Goal: Connect with others: Connect with others

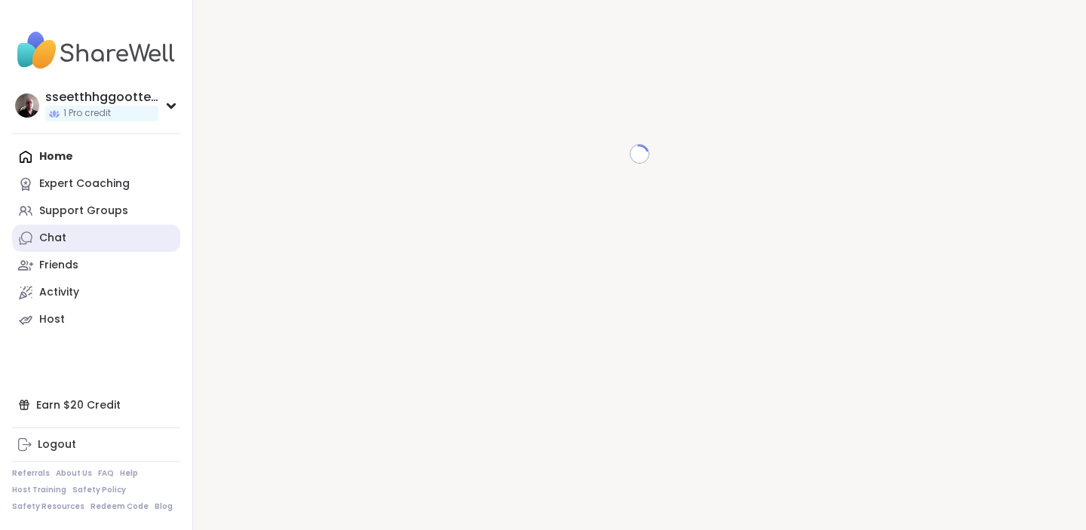
click at [72, 236] on link "Chat" at bounding box center [96, 238] width 168 height 27
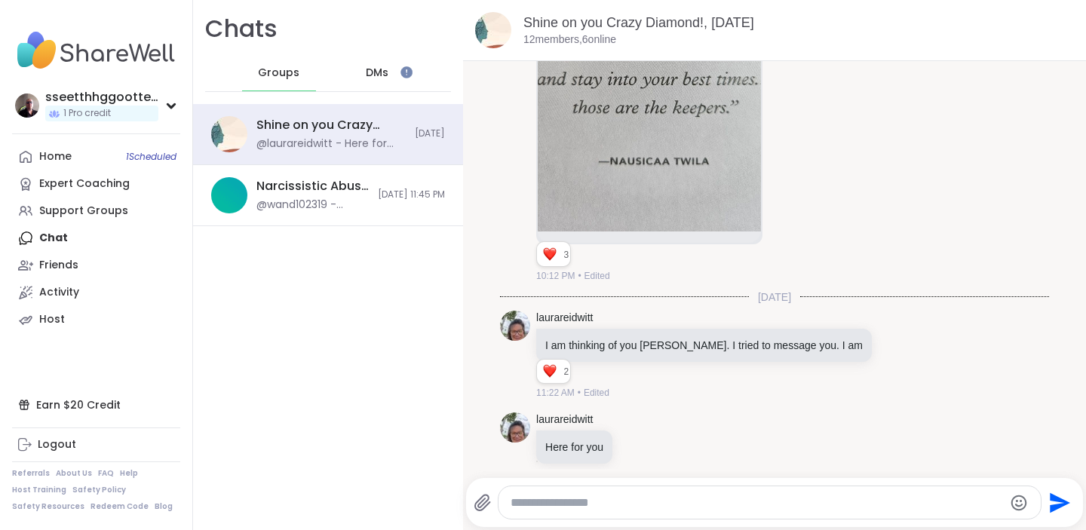
click at [276, 71] on span "Groups" at bounding box center [278, 73] width 41 height 15
click at [65, 241] on div "Home 1 Scheduled Expert Coaching Support Groups Chat Friends Activity Host" at bounding box center [96, 238] width 168 height 190
click at [55, 238] on div "Home 1 Scheduled Expert Coaching Support Groups Chat Friends Activity Host" at bounding box center [96, 238] width 168 height 190
click at [61, 268] on div "Friends" at bounding box center [58, 265] width 39 height 15
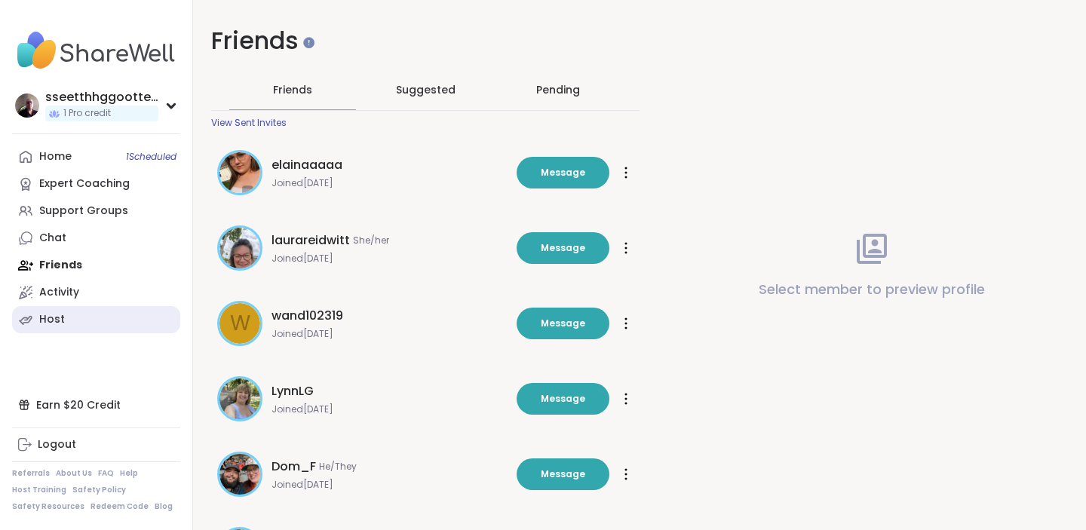
click at [67, 314] on link "Host" at bounding box center [96, 319] width 168 height 27
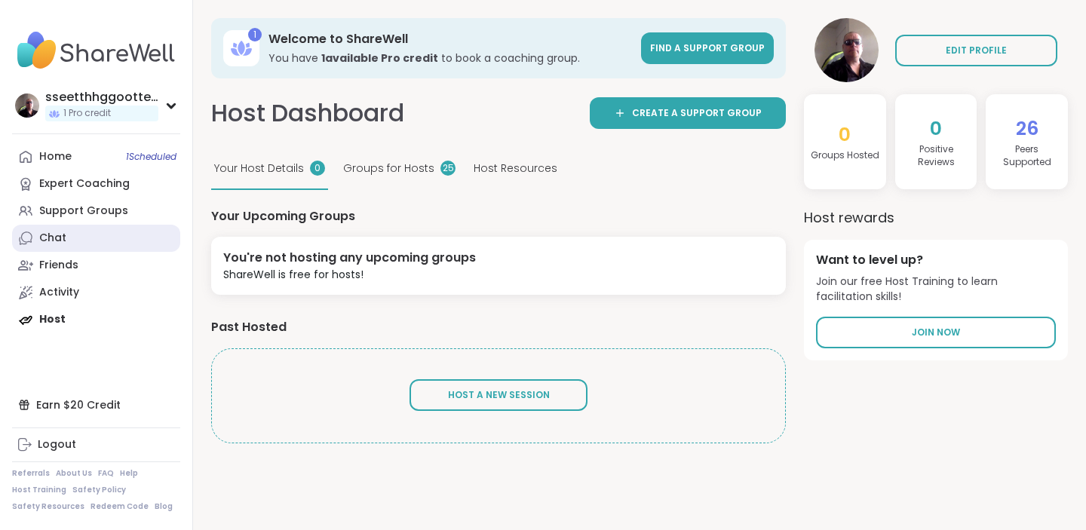
click at [63, 241] on div "Chat" at bounding box center [52, 238] width 27 height 15
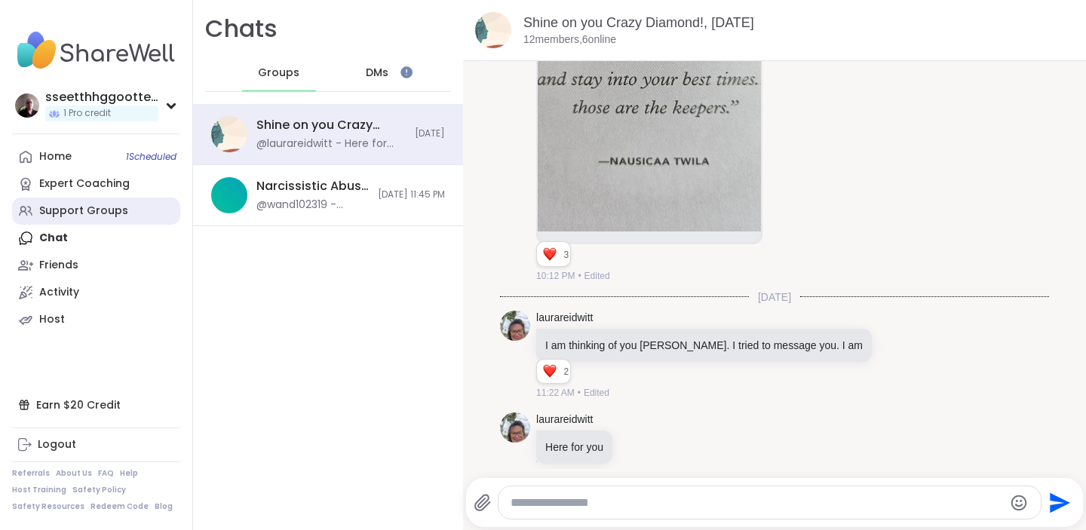
click at [93, 208] on div "Support Groups" at bounding box center [83, 211] width 89 height 15
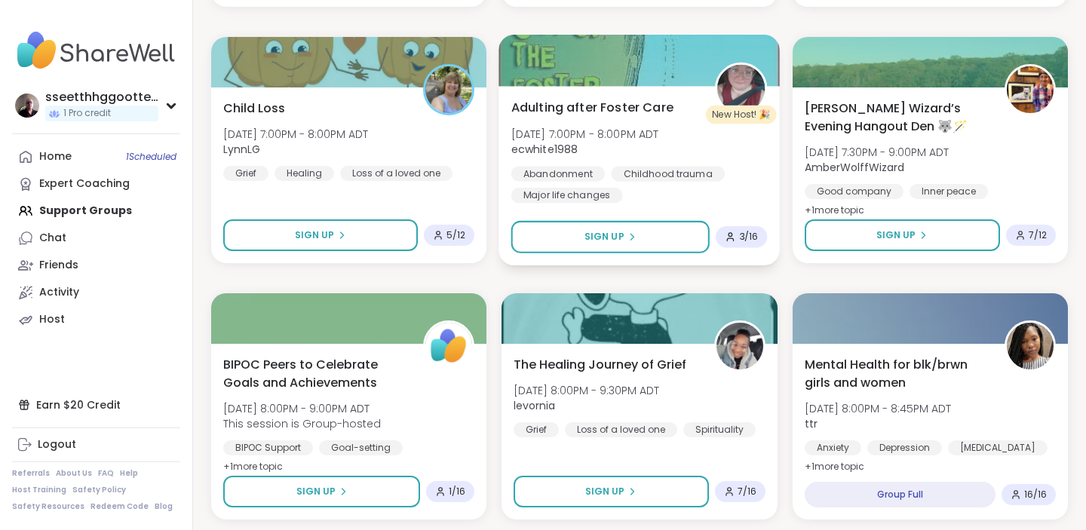
scroll to position [2044, 0]
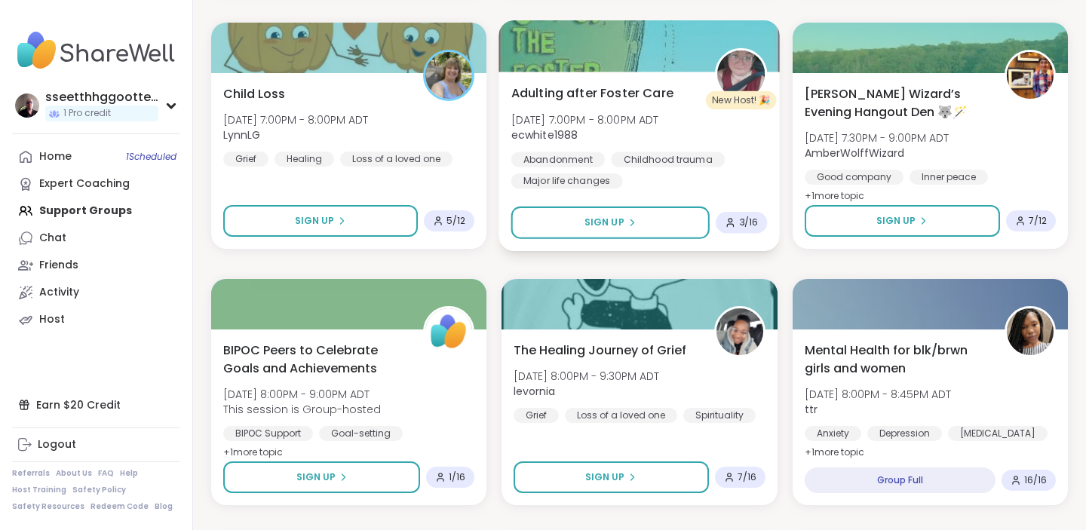
click at [549, 130] on b "ecwhite1988" at bounding box center [544, 134] width 67 height 15
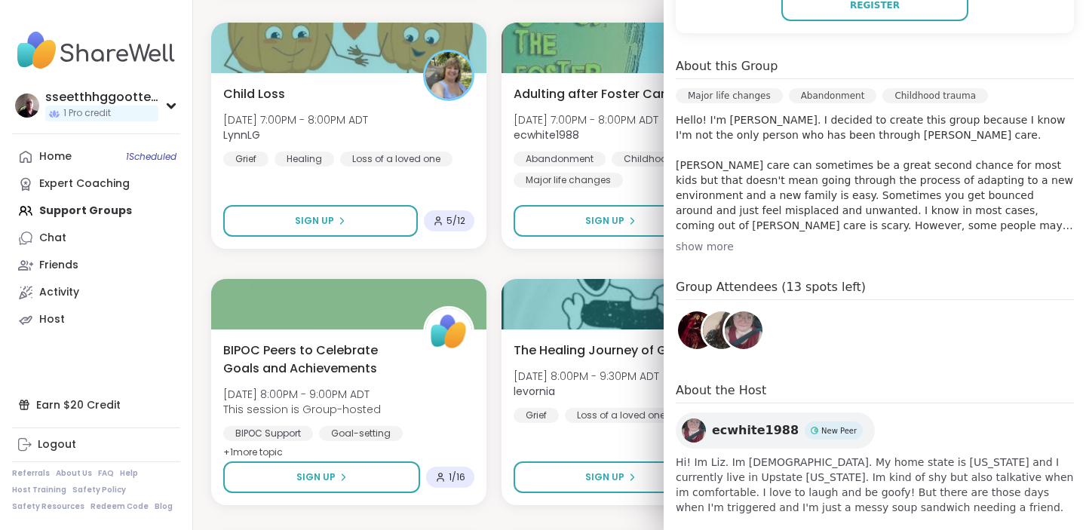
scroll to position [399, 0]
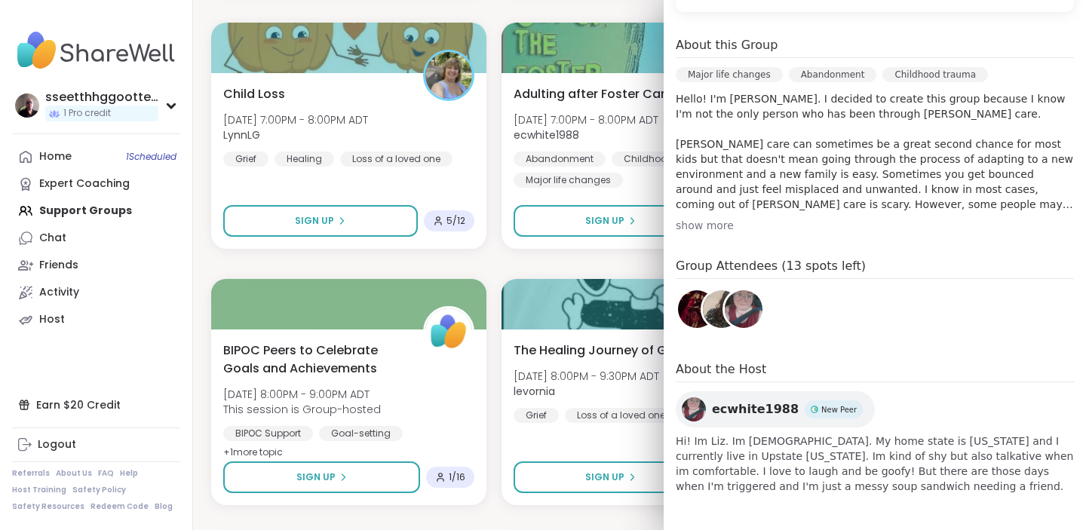
click at [740, 310] on img at bounding box center [744, 309] width 38 height 38
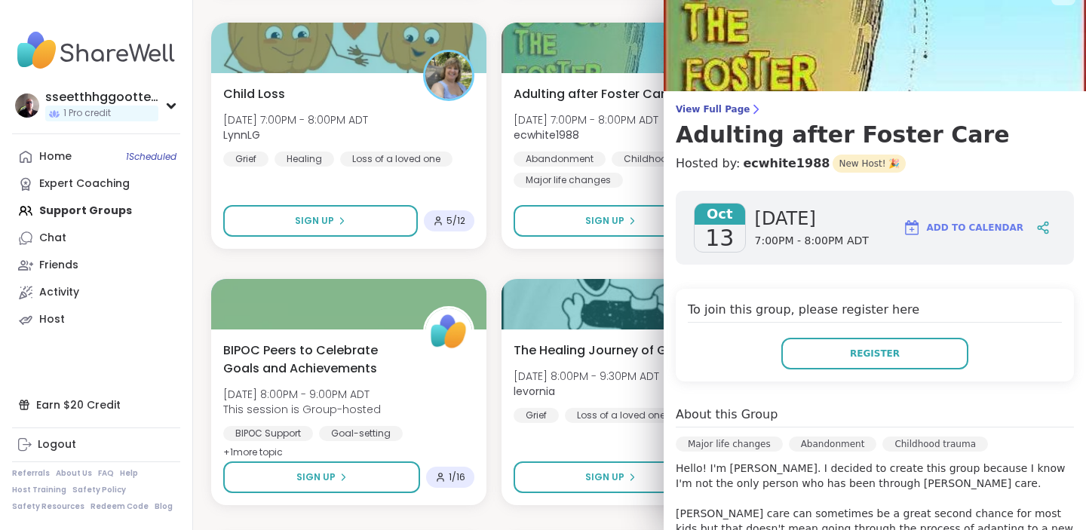
scroll to position [0, 0]
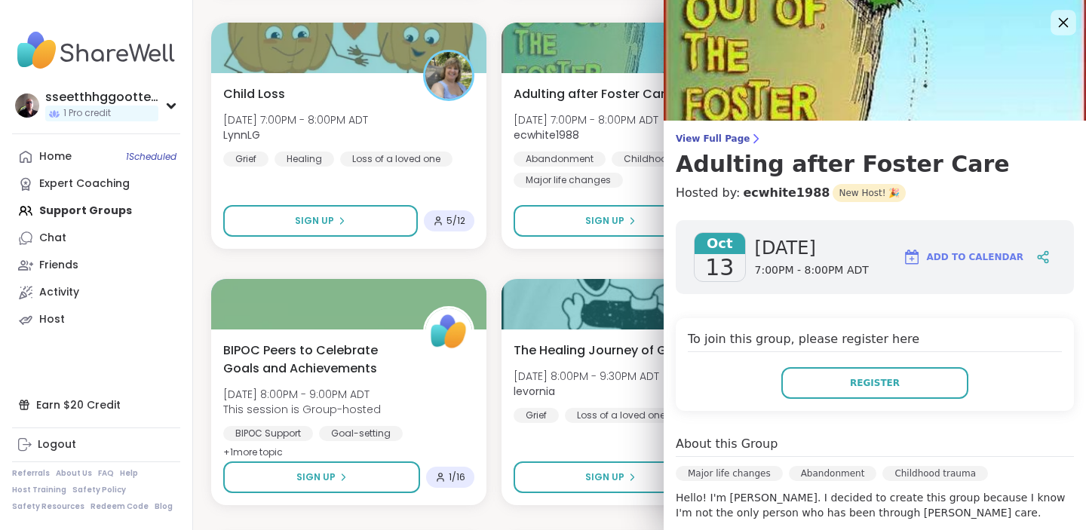
click at [1066, 17] on icon at bounding box center [1063, 22] width 19 height 19
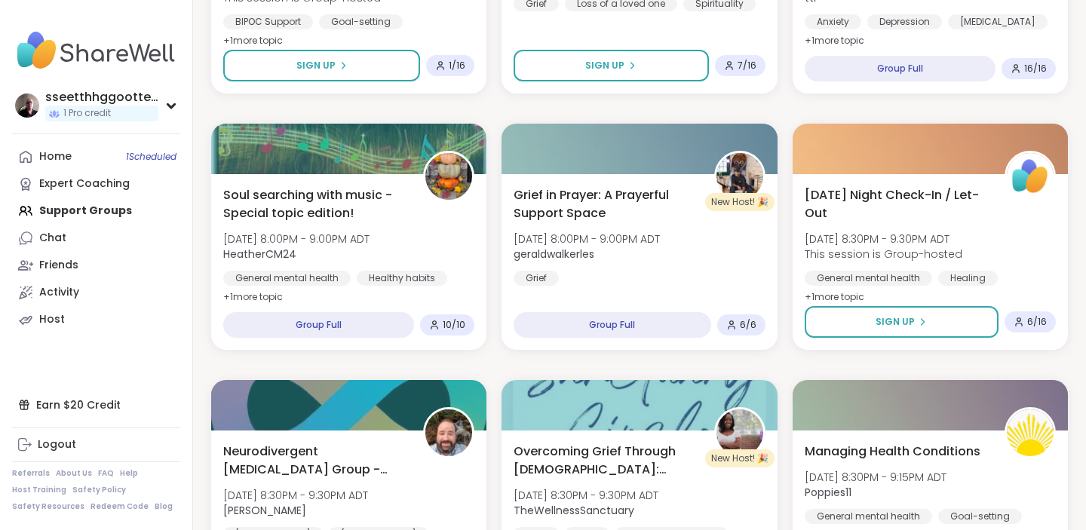
scroll to position [2851, 0]
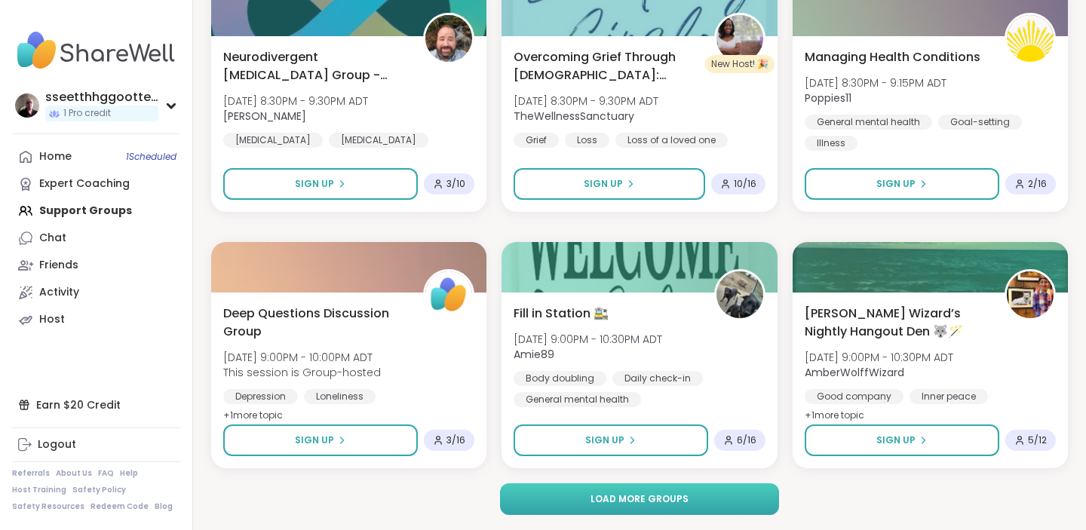
click at [577, 499] on button "Load more groups" at bounding box center [640, 499] width 280 height 32
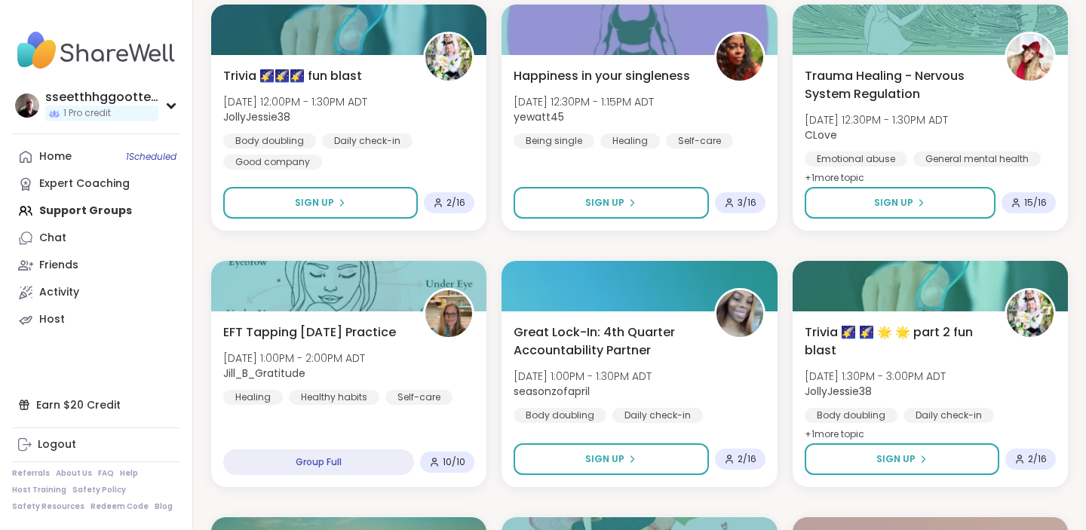
scroll to position [5142, 0]
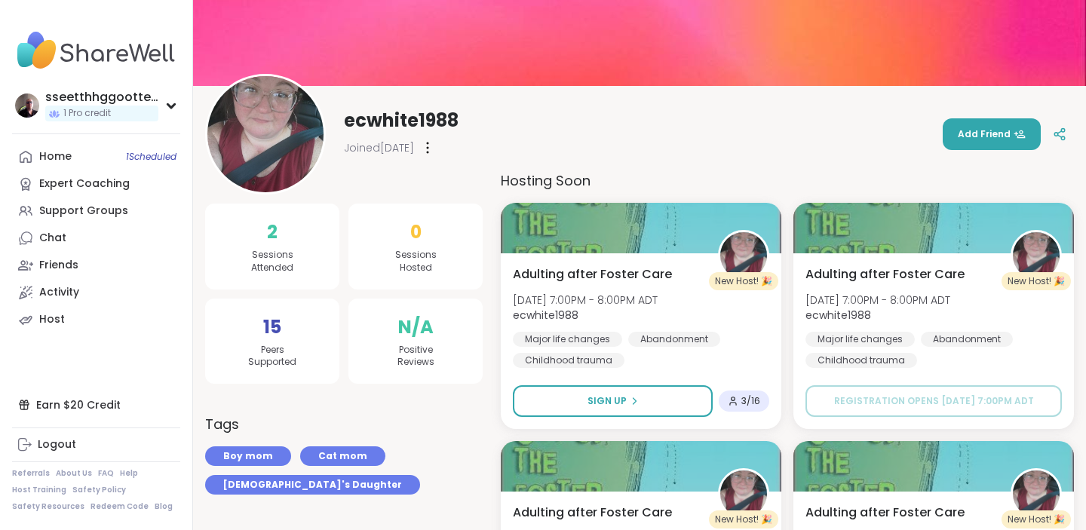
scroll to position [124, 0]
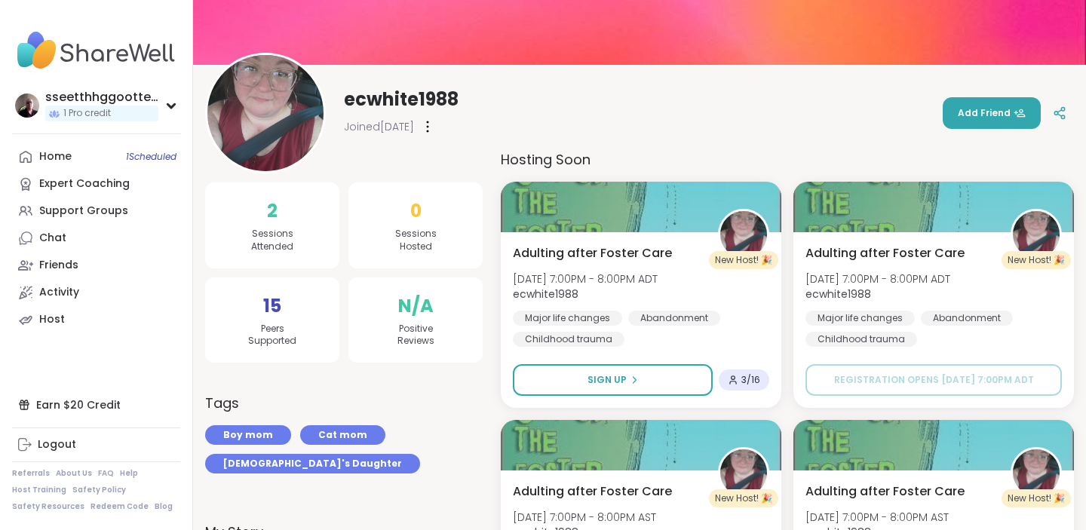
click at [262, 108] on img at bounding box center [265, 113] width 116 height 116
